Goal: Information Seeking & Learning: Learn about a topic

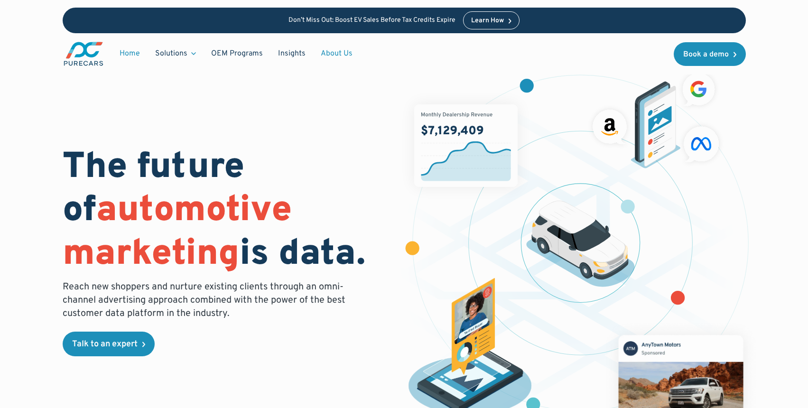
click at [337, 57] on link "About Us" at bounding box center [336, 54] width 47 height 18
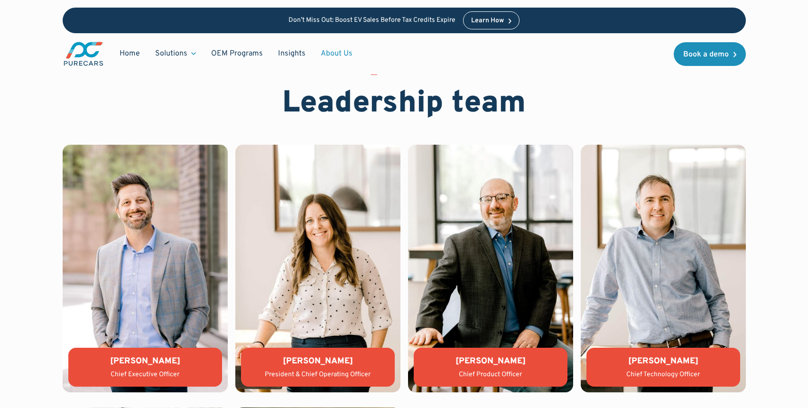
scroll to position [2007, 0]
